Goal: Task Accomplishment & Management: Manage account settings

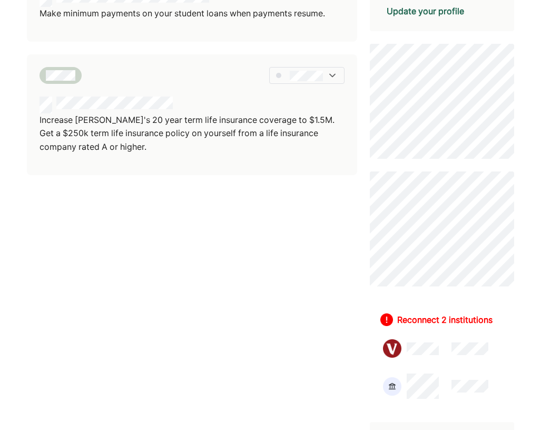
scroll to position [336, 0]
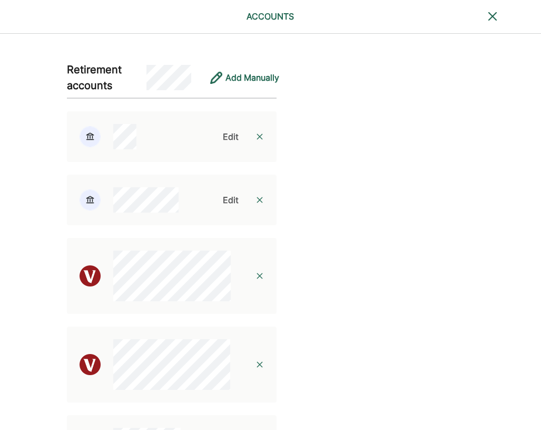
scroll to position [757, 0]
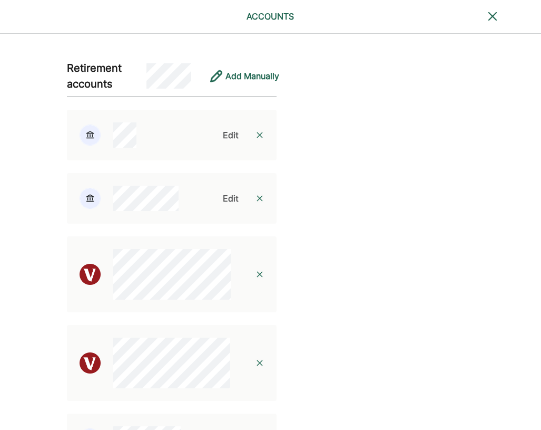
click at [229, 193] on div "Edit" at bounding box center [231, 198] width 16 height 13
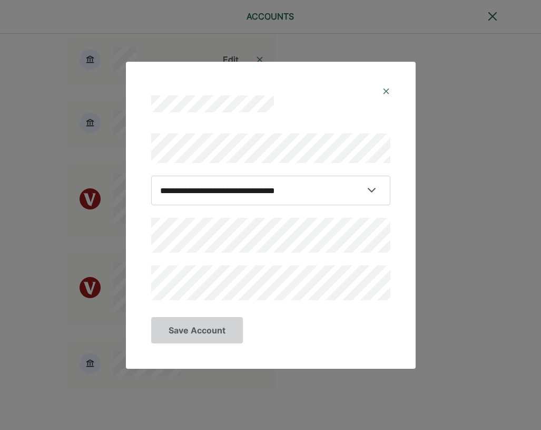
scroll to position [834, 0]
click at [147, 238] on div "**********" at bounding box center [271, 214] width 265 height 196
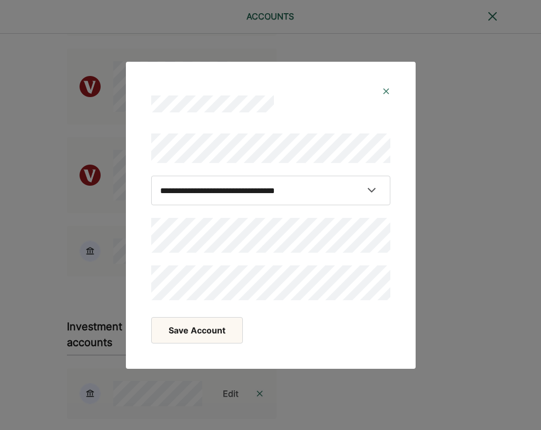
scroll to position [947, 0]
click at [383, 90] on img at bounding box center [386, 91] width 8 height 8
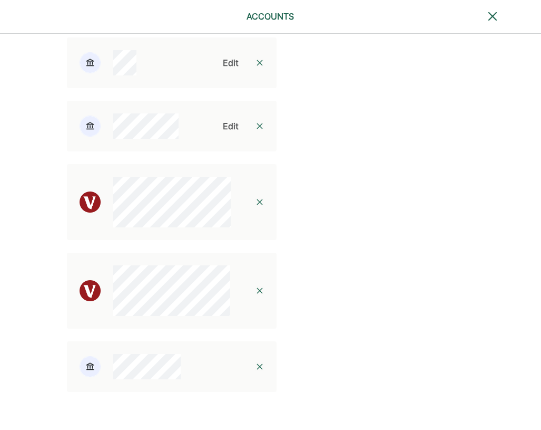
scroll to position [820, 0]
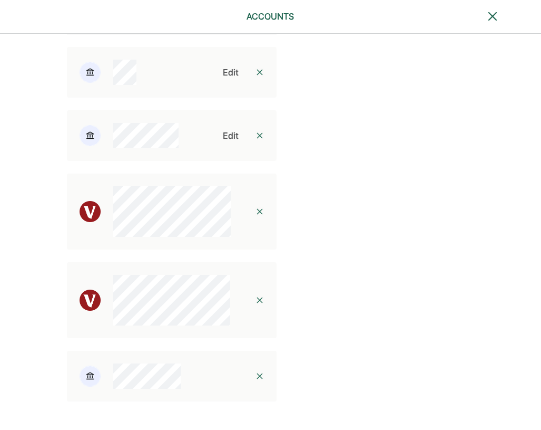
click at [256, 135] on img at bounding box center [260, 135] width 8 height 8
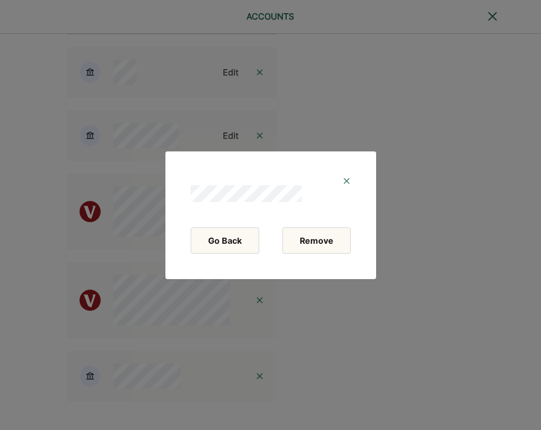
click at [313, 238] on button "Remove" at bounding box center [317, 240] width 69 height 26
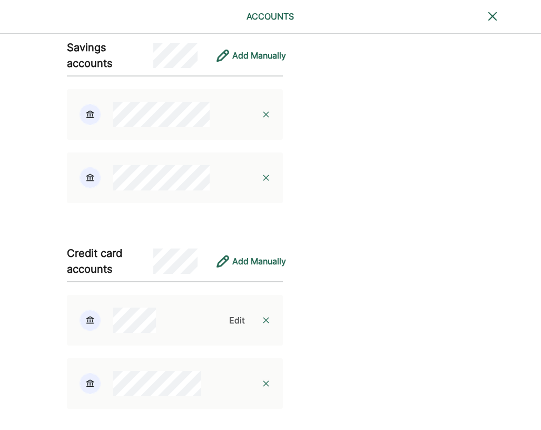
scroll to position [0, 0]
